Goal: Information Seeking & Learning: Learn about a topic

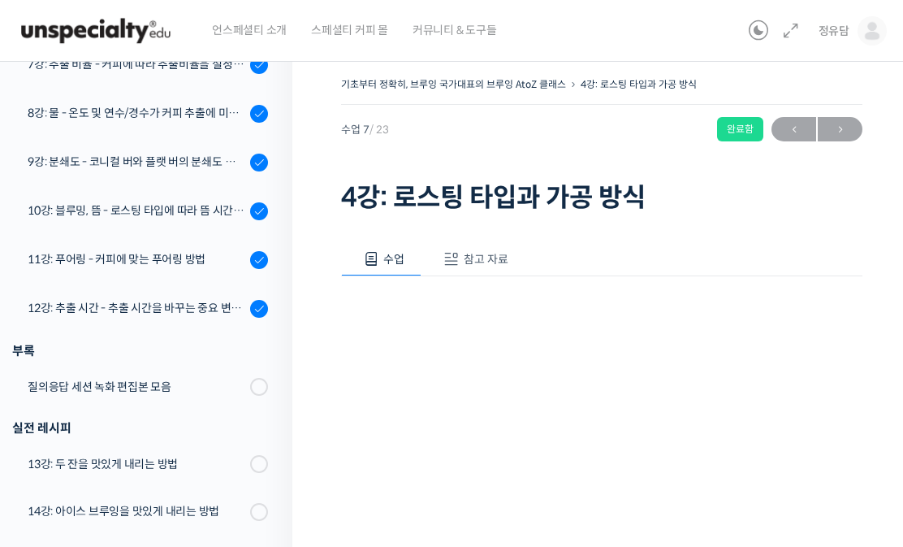
scroll to position [755, 0]
click at [106, 376] on link "질의응답 세션 녹화 편집본 모음" at bounding box center [142, 387] width 301 height 42
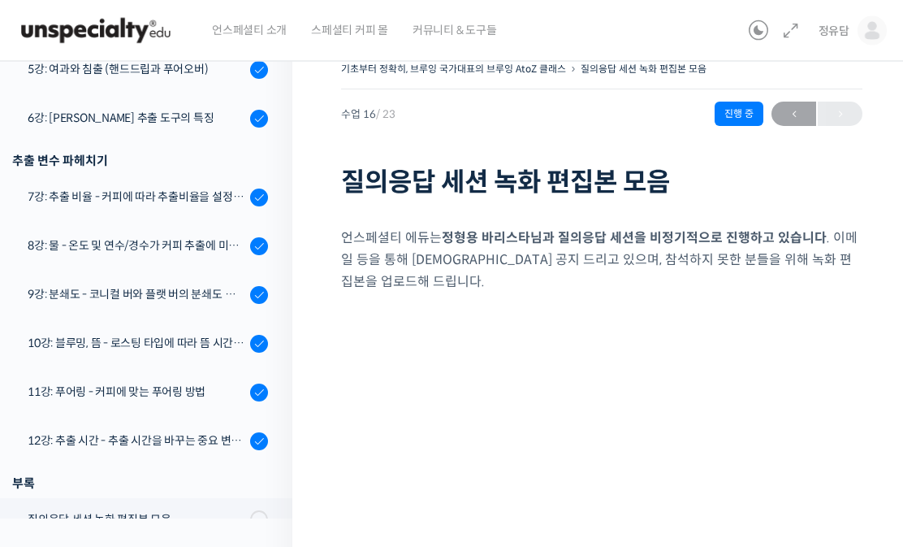
scroll to position [607, 0]
click at [84, 379] on link "11강: 푸어링 - 커피에 맞는 푸어링 방법" at bounding box center [142, 393] width 301 height 44
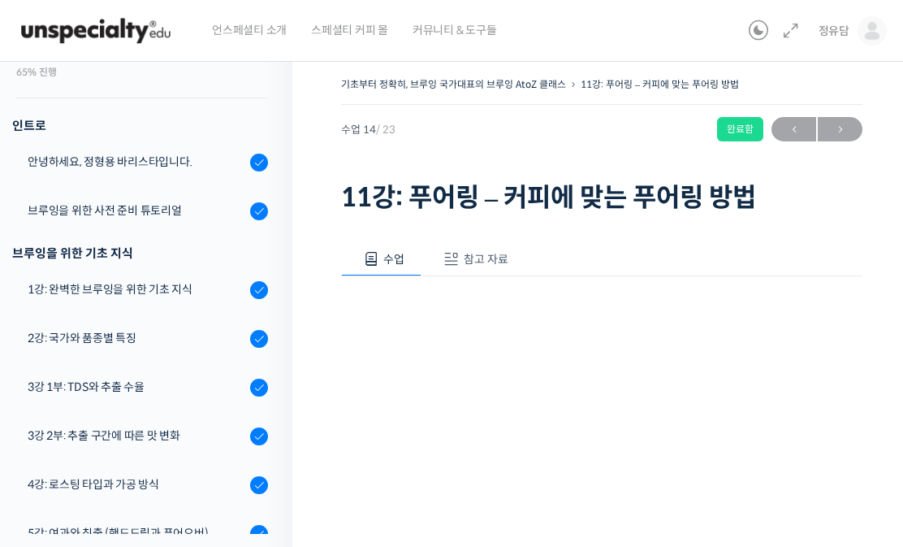
scroll to position [132, 0]
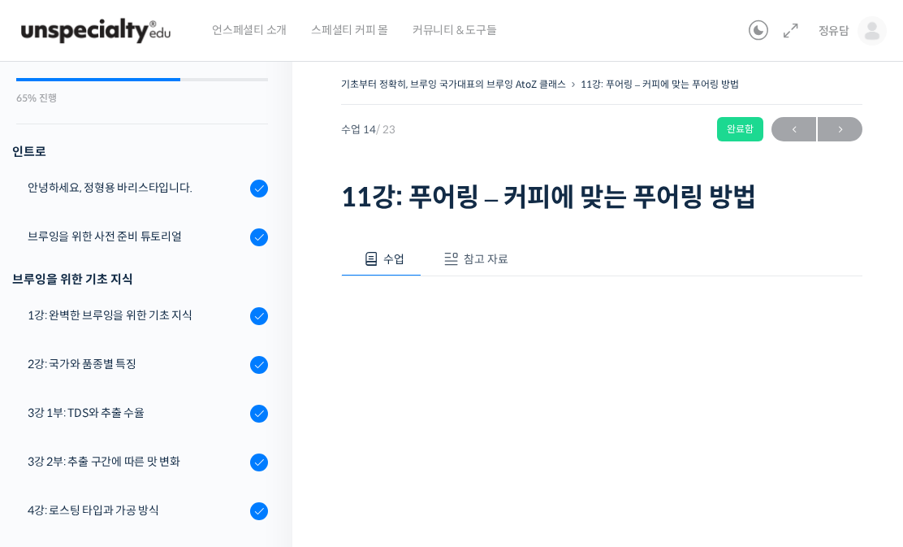
click at [461, 40] on span "커뮤니티 & 도구들" at bounding box center [455, 30] width 84 height 62
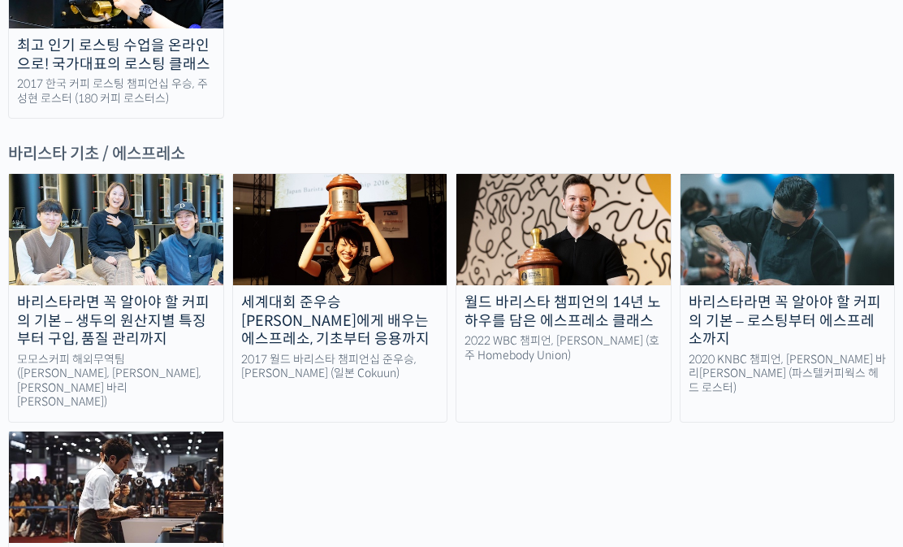
scroll to position [2092, 0]
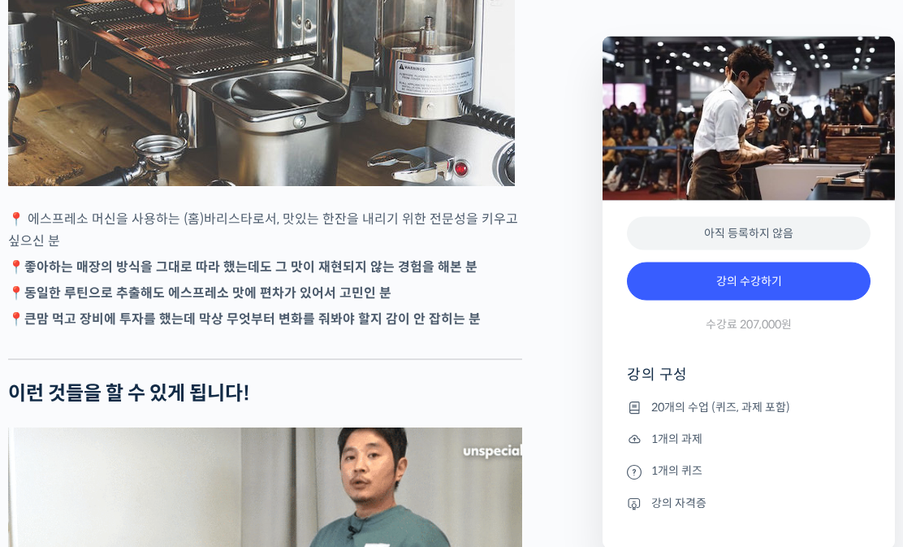
scroll to position [3091, 0]
